Goal: Submit feedback/report problem: Submit feedback/report problem

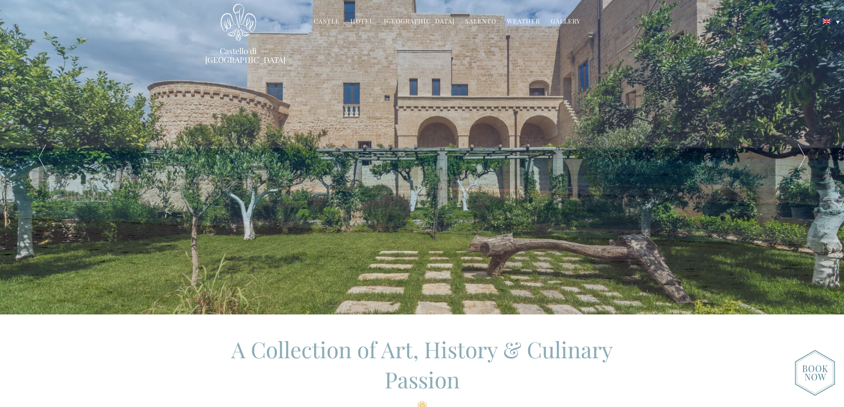
click at [361, 20] on link "Hotel" at bounding box center [361, 22] width 23 height 10
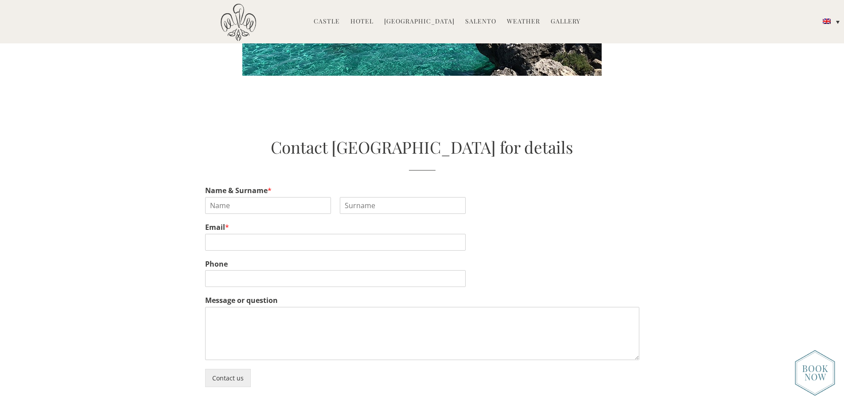
scroll to position [1993, 0]
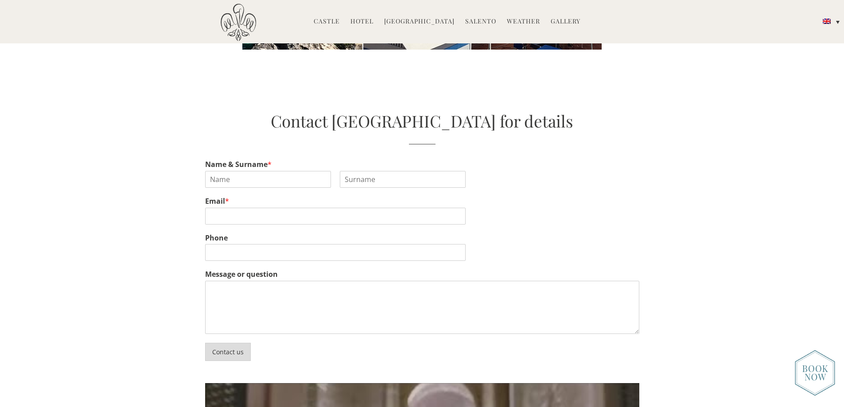
click at [227, 343] on button "Contact us" at bounding box center [228, 352] width 46 height 18
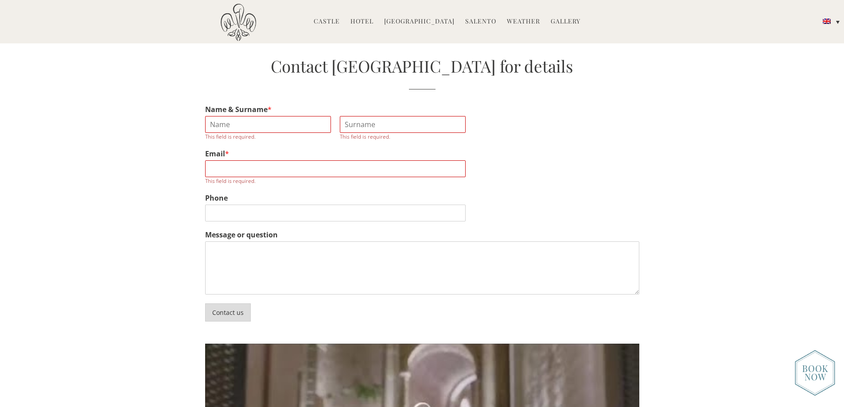
scroll to position [2053, 0]
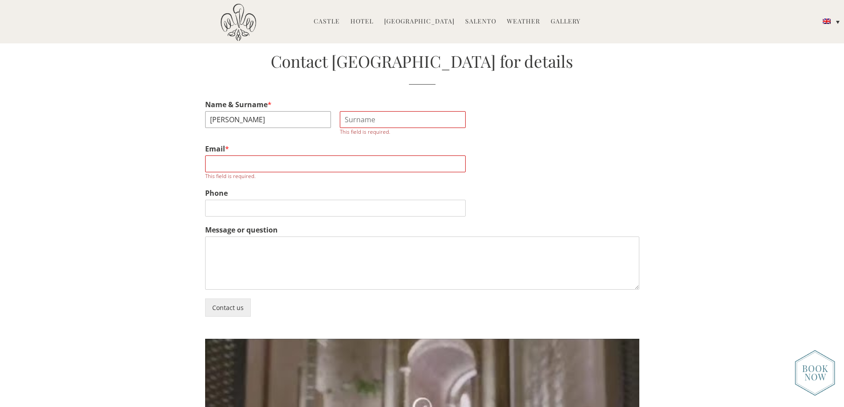
type input "Neil"
click at [383, 58] on li "Masseria" at bounding box center [373, 50] width 37 height 19
click at [389, 58] on li "Masseria" at bounding box center [373, 50] width 37 height 19
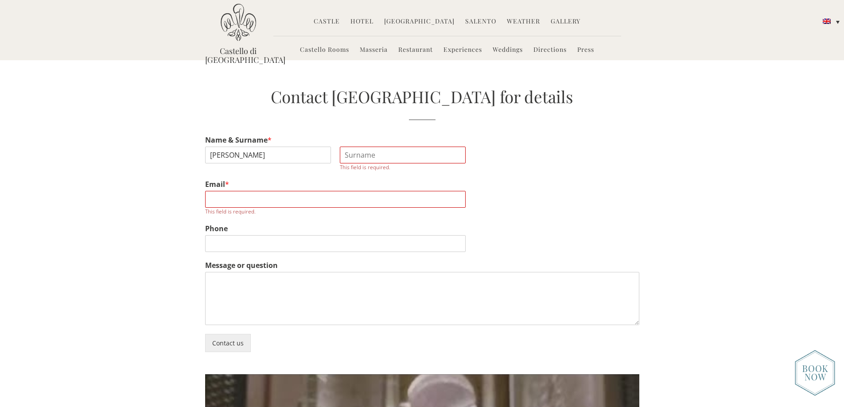
scroll to position [1964, 0]
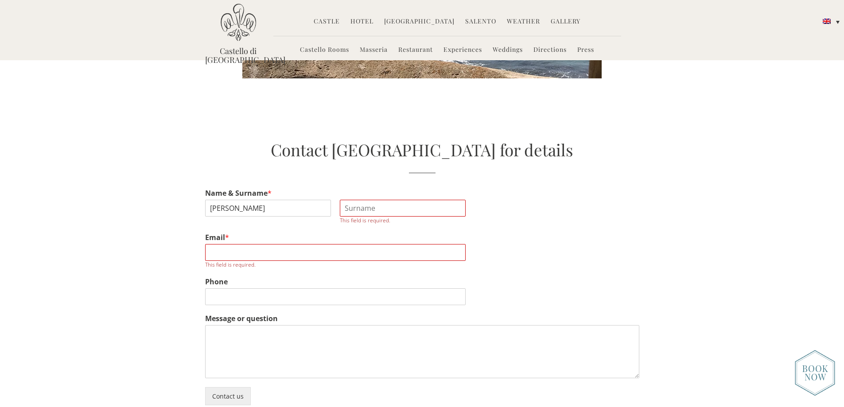
click at [345, 200] on input "Last" at bounding box center [403, 208] width 126 height 17
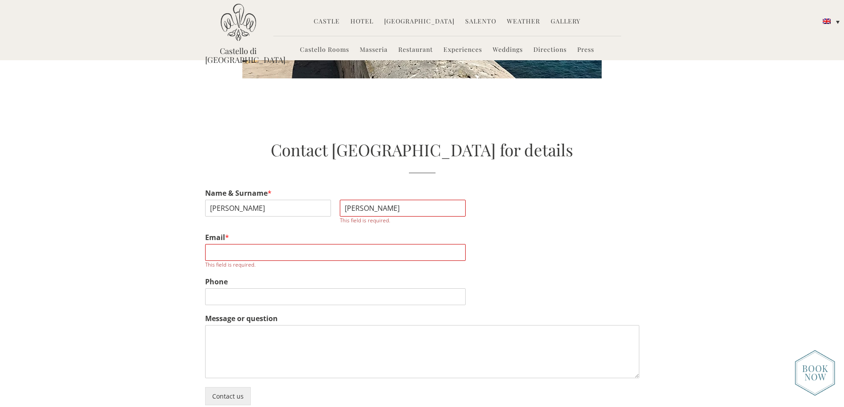
type input "Wallace"
click at [248, 244] on input "Email *" at bounding box center [335, 252] width 260 height 17
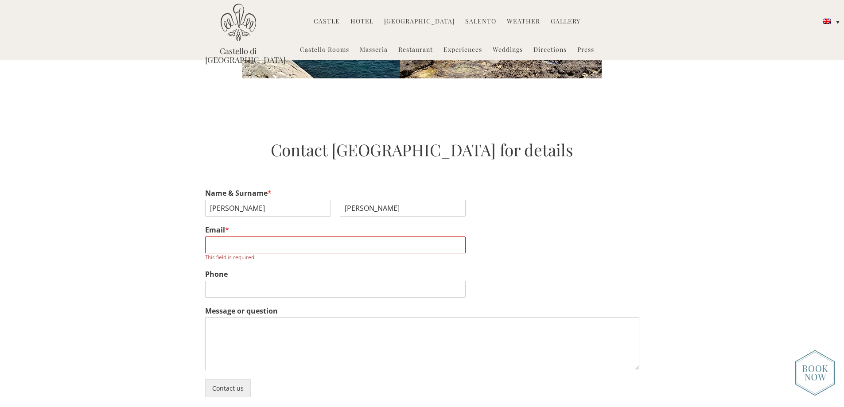
type input "neil.wallace@btinternet.com"
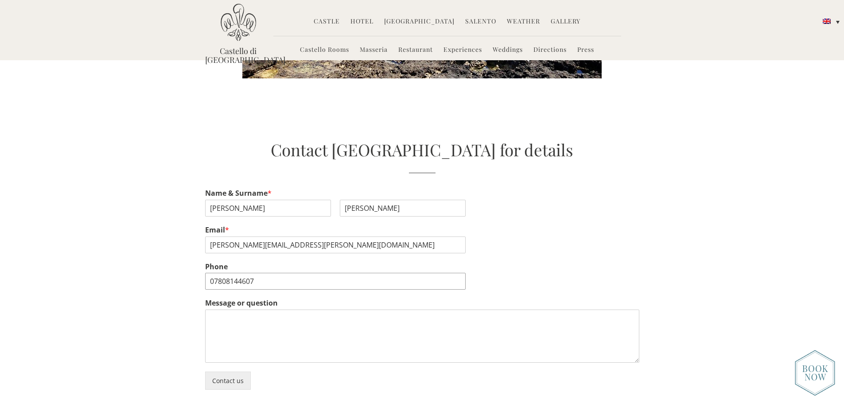
click at [214, 273] on input "07808144607" at bounding box center [335, 281] width 260 height 17
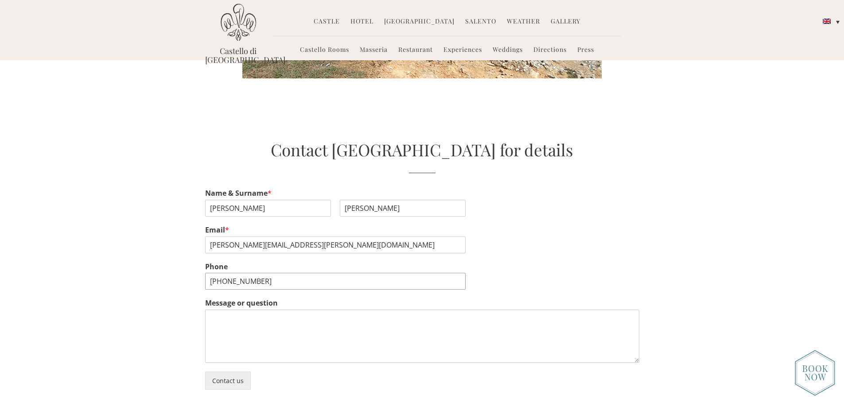
type input "+447808144607"
click at [245, 310] on textarea "Message or question" at bounding box center [422, 336] width 434 height 53
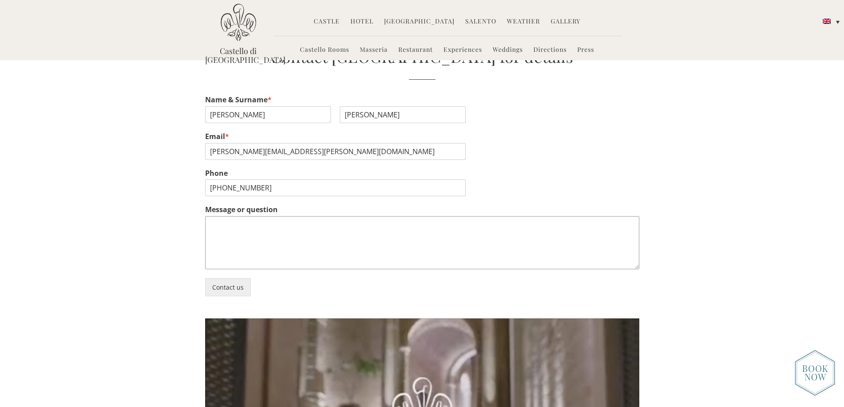
scroll to position [1989, 0]
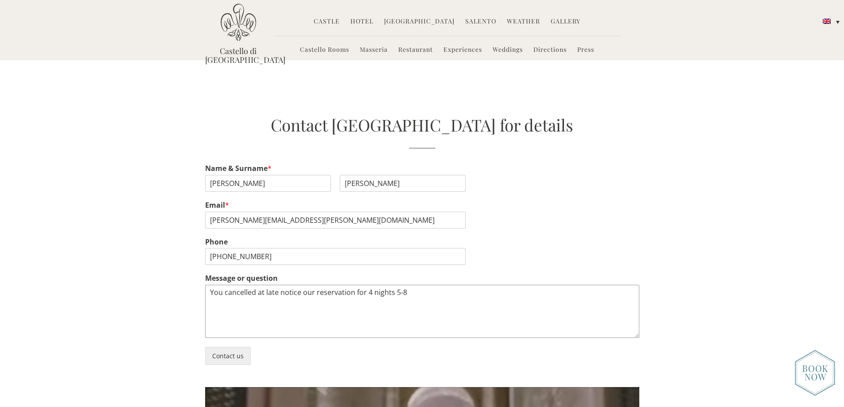
click at [429, 285] on textarea "You cancelled at late notice our reservation for 4 nights 5-8" at bounding box center [422, 311] width 434 height 53
drag, startPoint x: 256, startPoint y: 231, endPoint x: 298, endPoint y: 232, distance: 42.1
click at [298, 285] on textarea "You cancelled at late notice our reservation for 4 nights 5-9 September" at bounding box center [422, 311] width 434 height 53
click at [279, 285] on textarea "You cancelled our reservation for 4 nights 5-9 September at late notice" at bounding box center [422, 311] width 434 height 53
drag, startPoint x: 451, startPoint y: 230, endPoint x: 516, endPoint y: 241, distance: 65.6
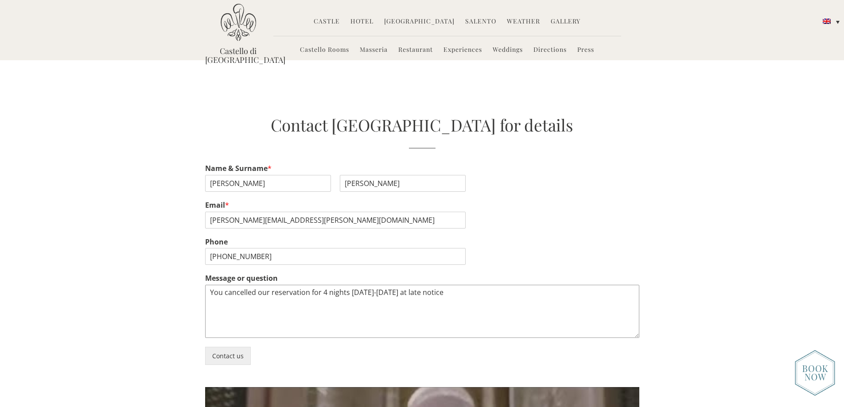
click at [452, 285] on textarea "You cancelled our reservation for 4 nights 5-9 September at late notice" at bounding box center [422, 311] width 434 height 53
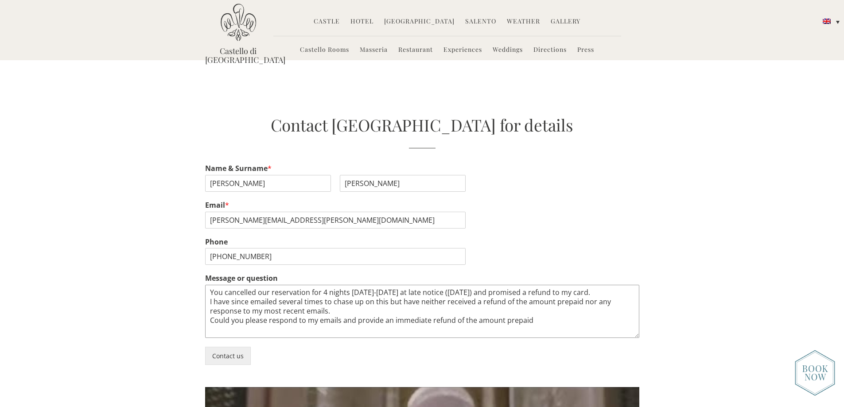
click at [307, 285] on textarea "You cancelled our reservation for 4 nights 5-9 September at late notice (3 Sept…" at bounding box center [422, 311] width 434 height 53
paste textarea "5274197875395"
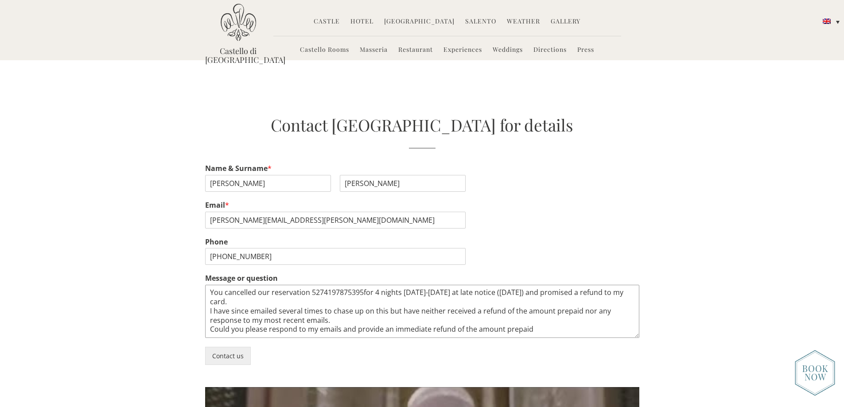
click at [311, 285] on textarea "You cancelled our reservation 5274197875395for 4 nights 5-9 September at late n…" at bounding box center [422, 311] width 434 height 53
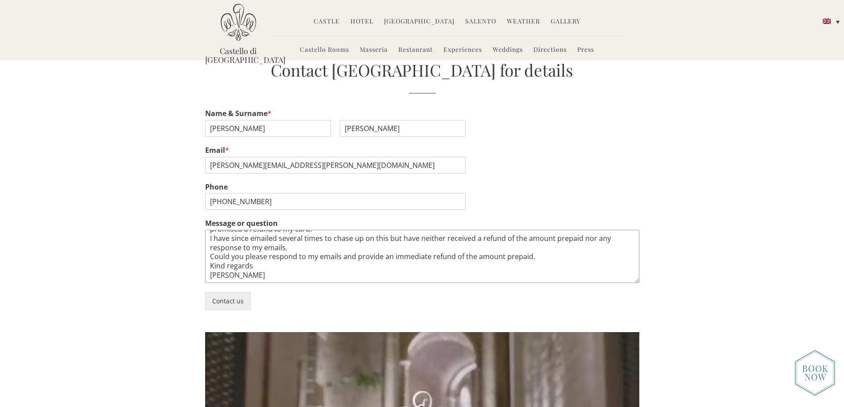
scroll to position [1945, 0]
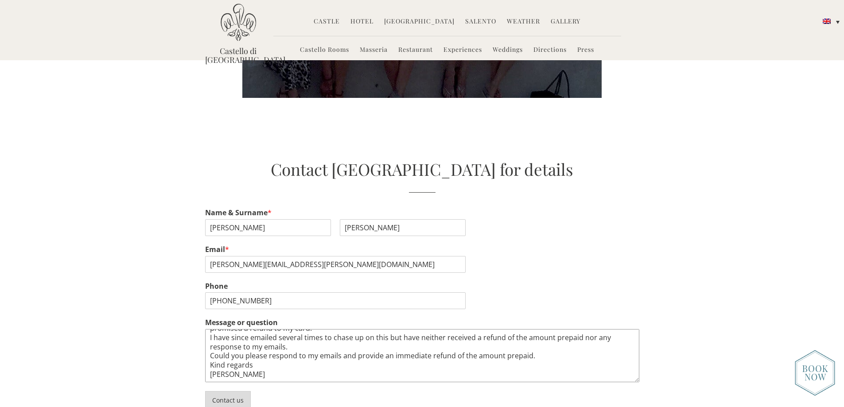
type textarea "You cancelled our reservation (Reservation number 5274197875395) for 4 nights 5…"
click at [229, 391] on button "Contact us" at bounding box center [228, 400] width 46 height 18
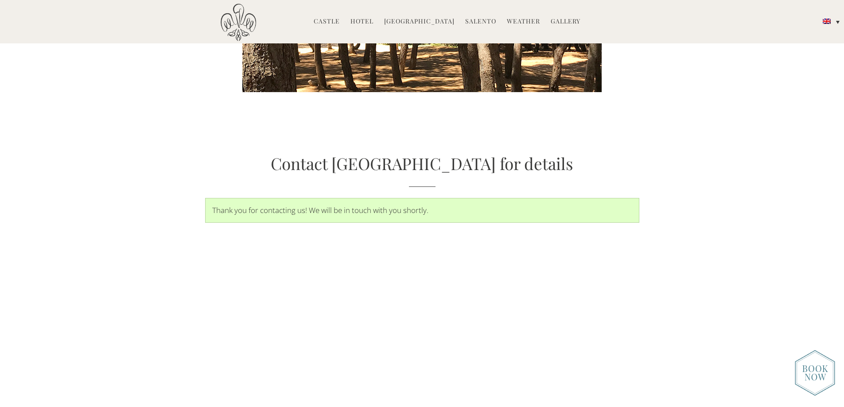
scroll to position [2042, 0]
